Goal: Task Accomplishment & Management: Manage account settings

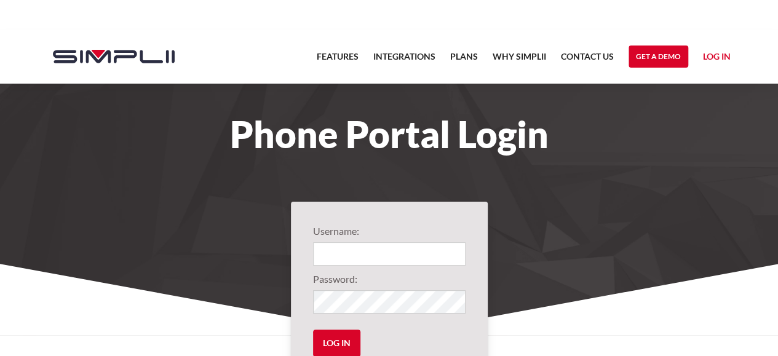
click at [720, 57] on link "Log in" at bounding box center [717, 58] width 28 height 18
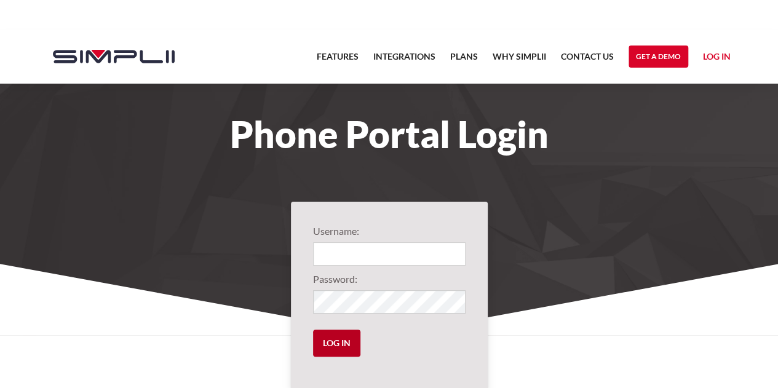
type input "1012@ThirdGenerationHomeImprovement"
click at [350, 331] on input "Log in" at bounding box center [336, 343] width 47 height 27
click at [341, 340] on input "Log in" at bounding box center [336, 343] width 47 height 27
click at [341, 343] on input "Log in" at bounding box center [336, 343] width 47 height 27
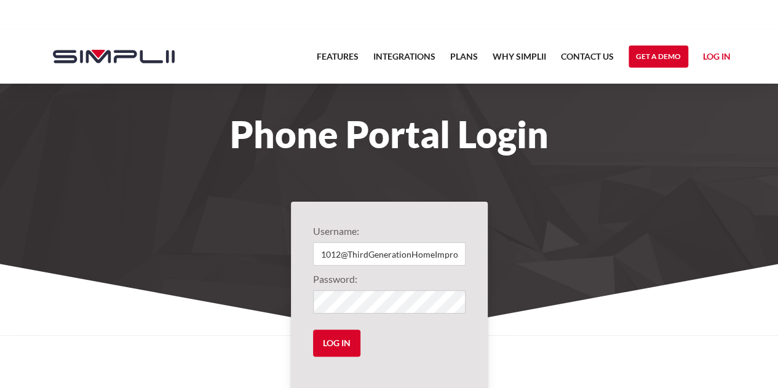
click at [711, 57] on link "Log in" at bounding box center [717, 58] width 28 height 18
